Goal: Task Accomplishment & Management: Manage account settings

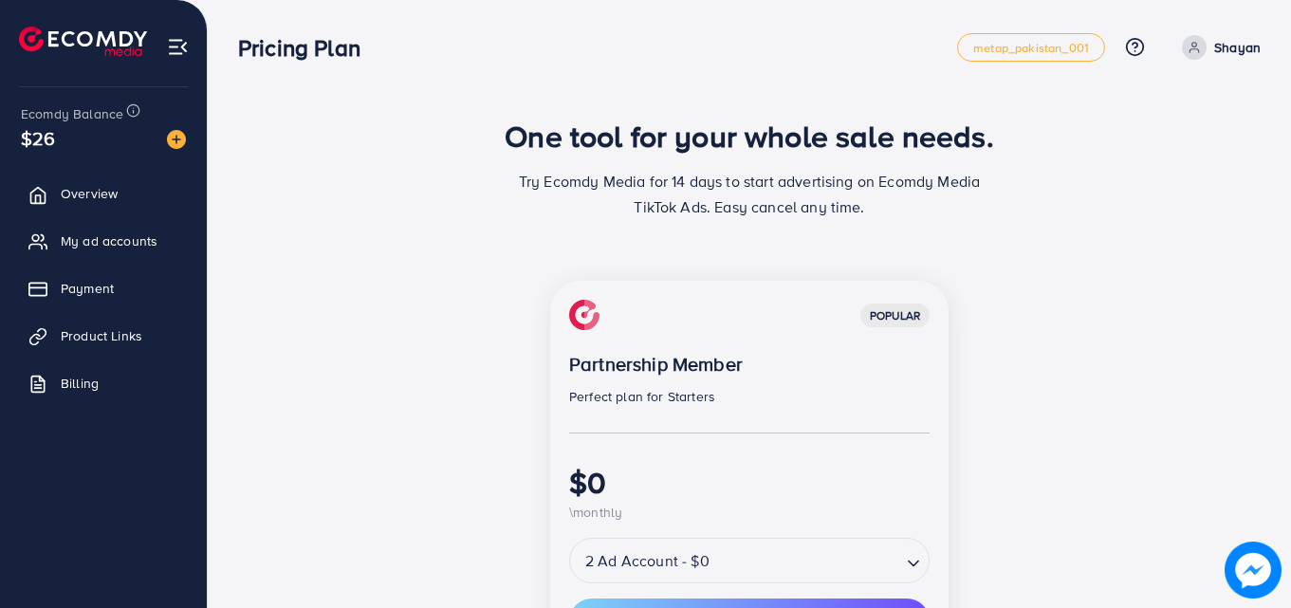
scroll to position [488, 0]
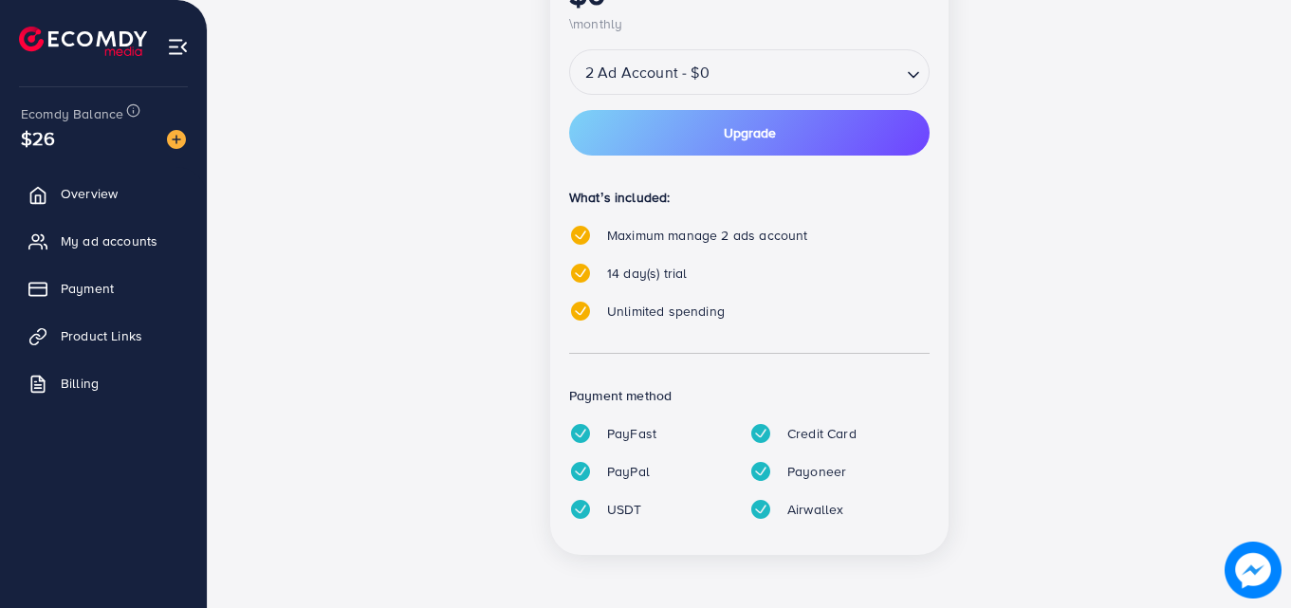
click at [629, 87] on div "2 Ad Account - $0" at bounding box center [735, 72] width 331 height 34
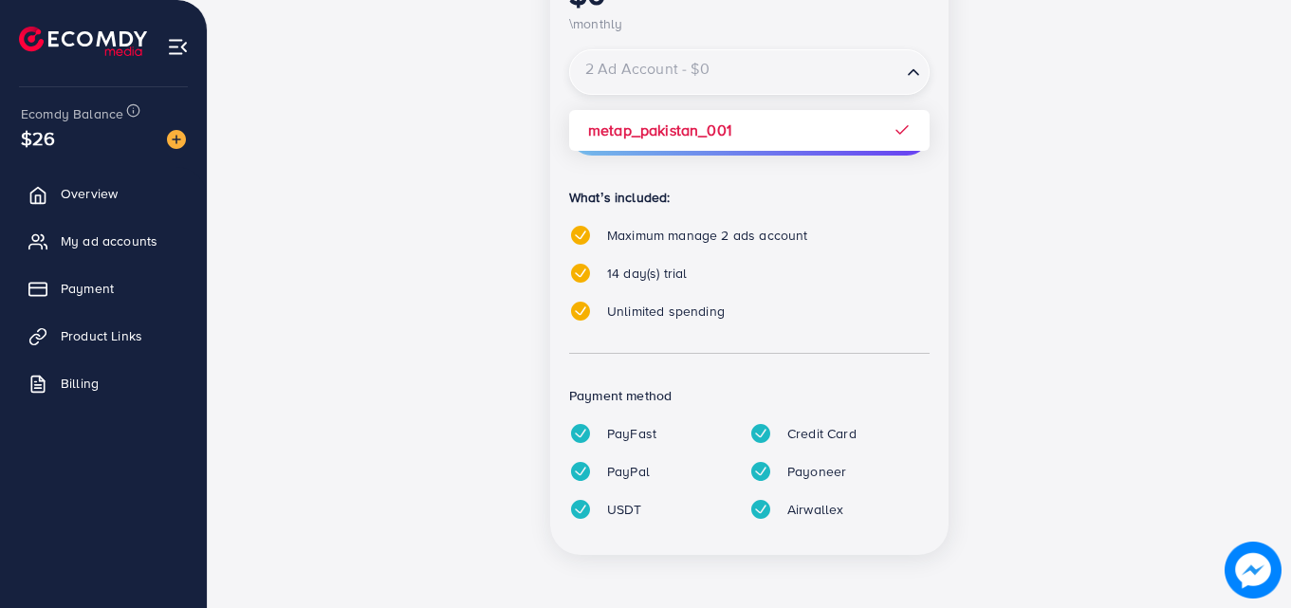
click at [629, 87] on input "Search for option" at bounding box center [735, 72] width 327 height 33
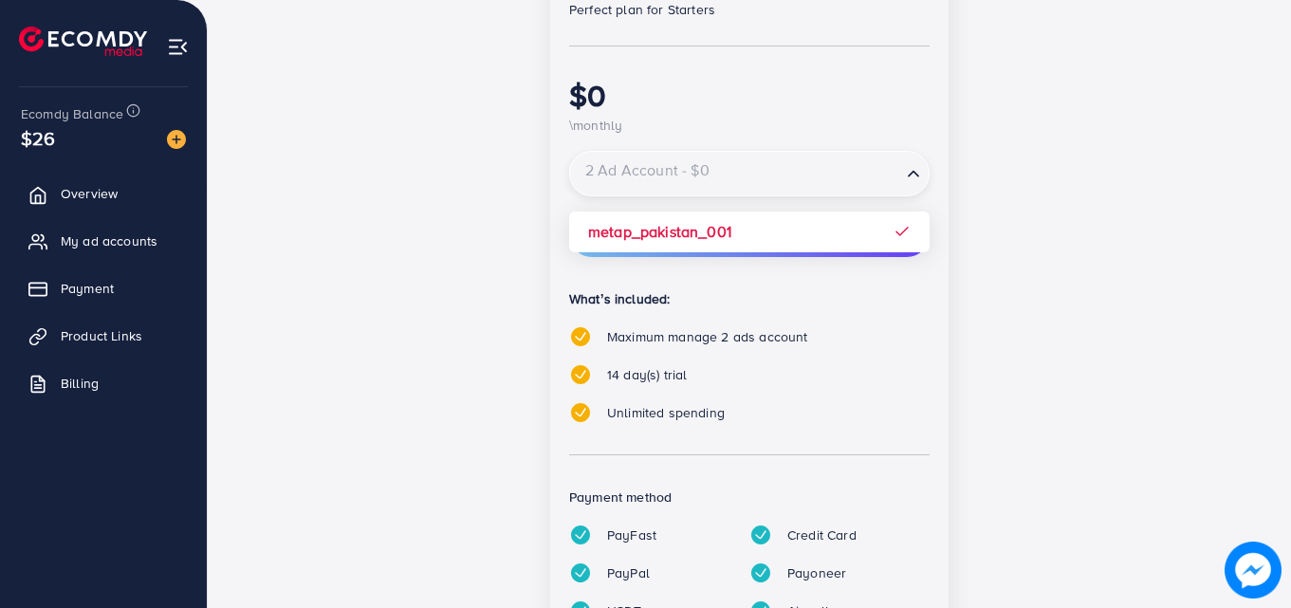
scroll to position [292, 0]
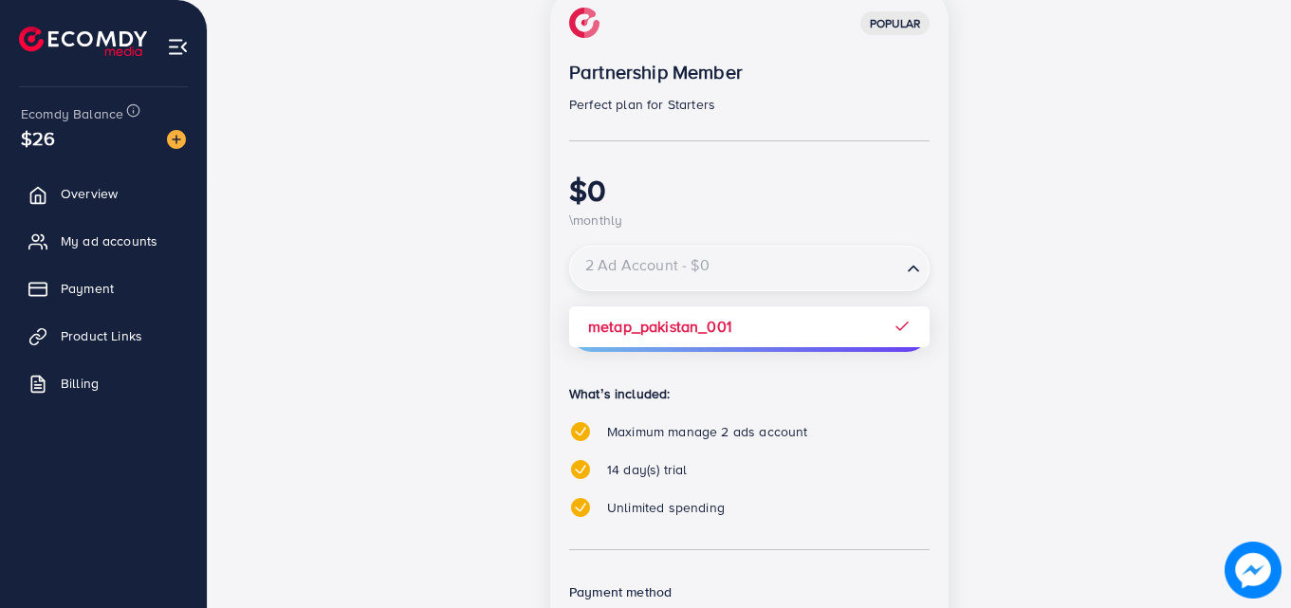
click at [643, 343] on div "popular Partnership Member Perfect plan for Starters $0 \monthly 2 Ad Account -…" at bounding box center [749, 370] width 398 height 762
click at [687, 277] on div "2 Ad Account - $0" at bounding box center [735, 268] width 331 height 34
click at [687, 277] on input "Search for option" at bounding box center [735, 268] width 327 height 33
click at [688, 275] on input "Search for option" at bounding box center [735, 268] width 327 height 33
click at [1038, 386] on div "popular Partnership Member Perfect plan for Starters $0 \monthly 2 Ad Account -…" at bounding box center [748, 381] width 819 height 785
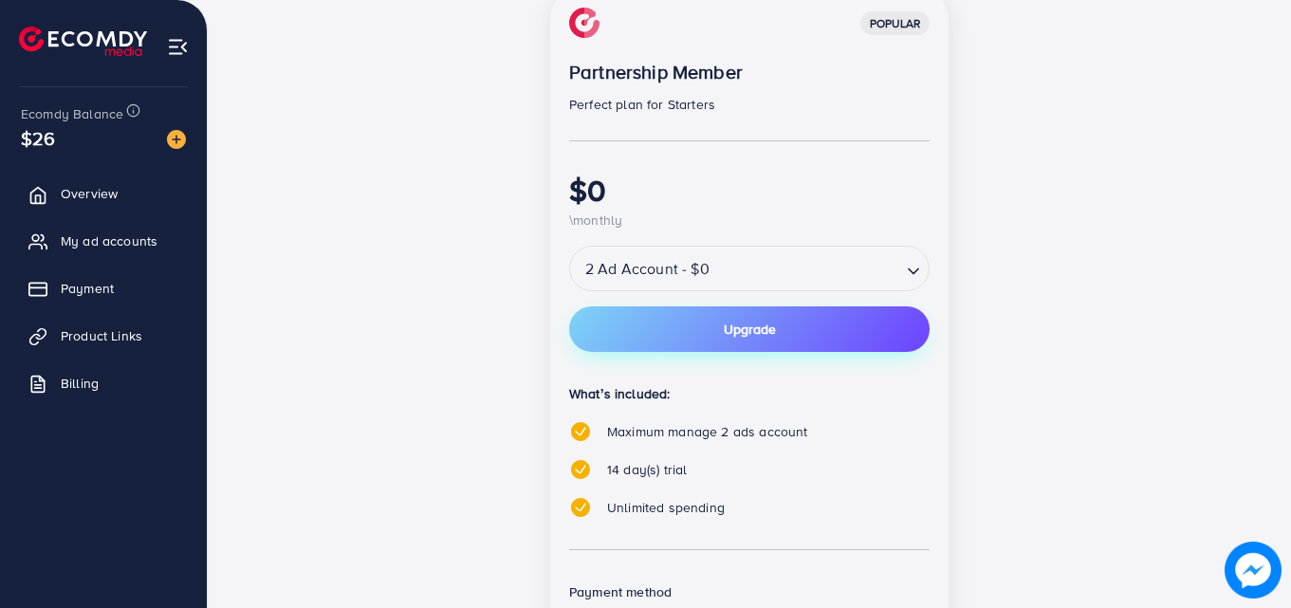
click at [844, 311] on button "Upgrade" at bounding box center [749, 329] width 360 height 46
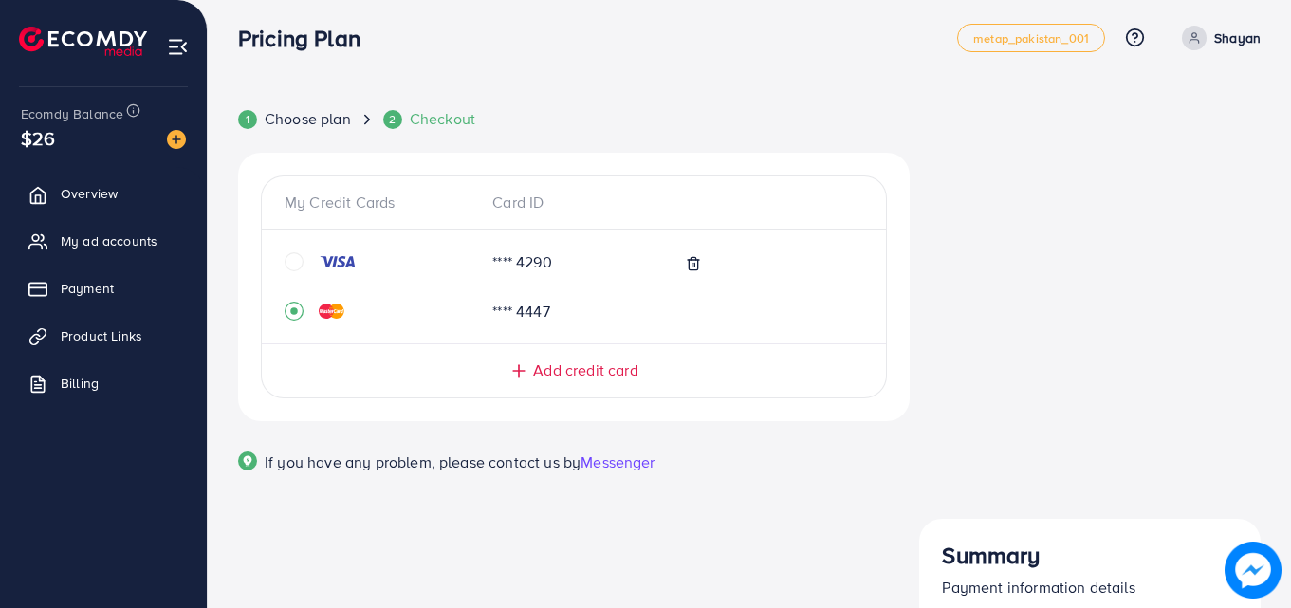
scroll to position [9, 0]
click at [106, 181] on link "Overview" at bounding box center [103, 193] width 178 height 38
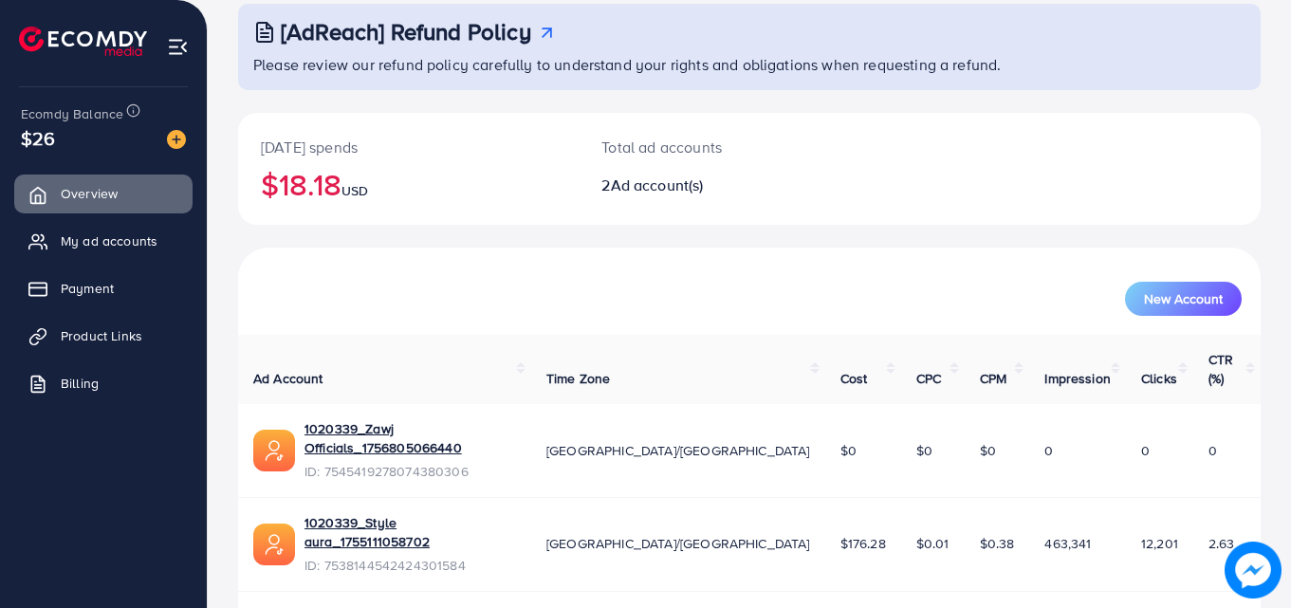
scroll to position [113, 0]
click at [128, 253] on link "My ad accounts" at bounding box center [103, 241] width 178 height 38
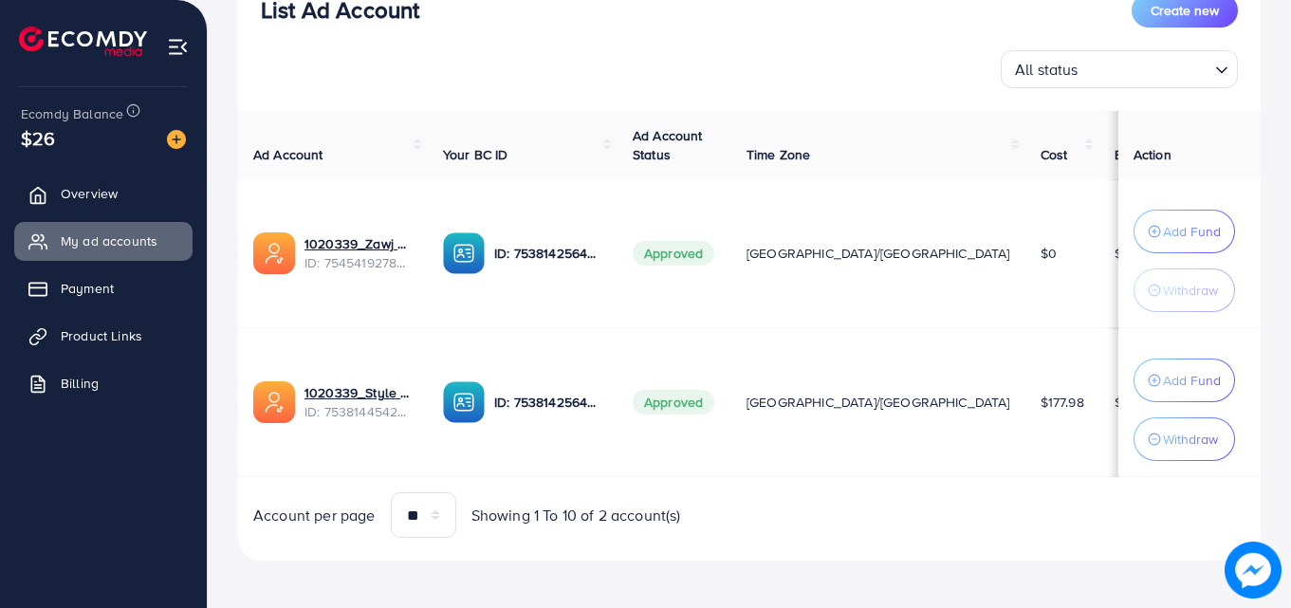
scroll to position [256, 0]
drag, startPoint x: 890, startPoint y: 419, endPoint x: 821, endPoint y: 404, distance: 69.9
click at [821, 404] on td "[GEOGRAPHIC_DATA]/[GEOGRAPHIC_DATA]" at bounding box center [878, 403] width 294 height 149
click at [798, 436] on td "[GEOGRAPHIC_DATA]/[GEOGRAPHIC_DATA]" at bounding box center [878, 403] width 294 height 149
